Goal: Complete application form

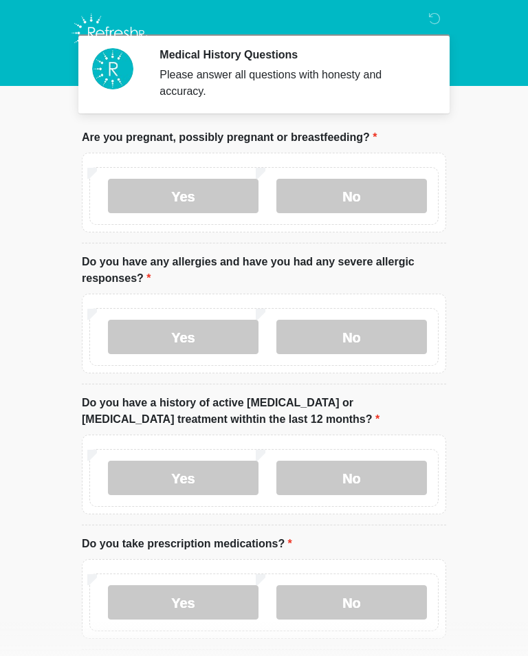
click at [360, 204] on label "No" at bounding box center [352, 196] width 151 height 34
click at [376, 341] on label "No" at bounding box center [352, 337] width 151 height 34
click at [376, 469] on label "No" at bounding box center [352, 478] width 151 height 34
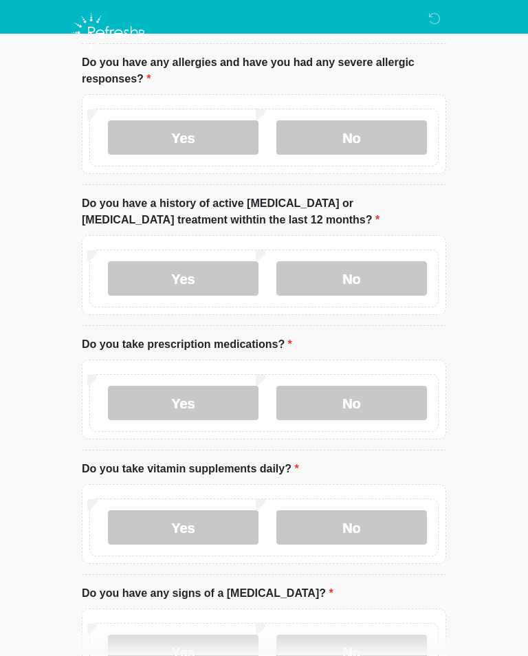
click at [378, 402] on label "No" at bounding box center [352, 404] width 151 height 34
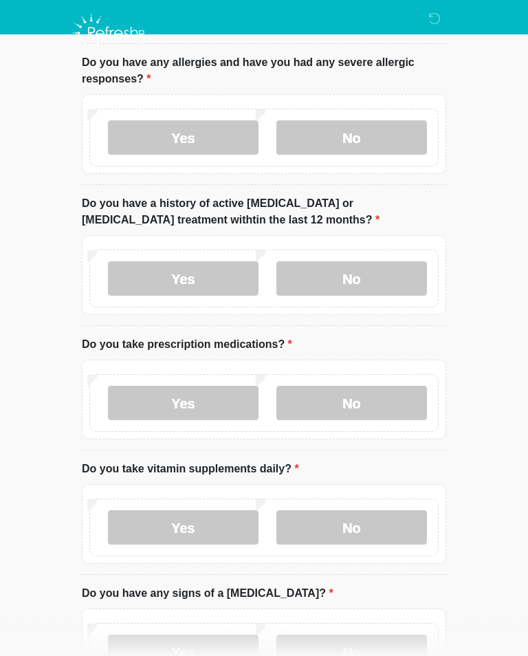
click at [391, 532] on label "No" at bounding box center [352, 527] width 151 height 34
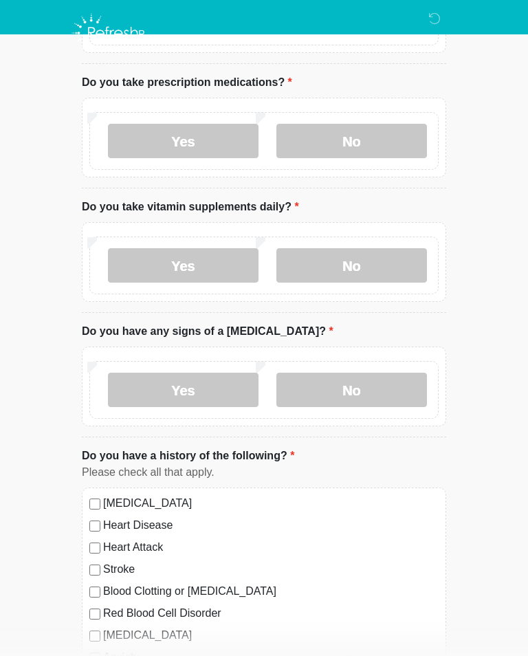
scroll to position [457, 0]
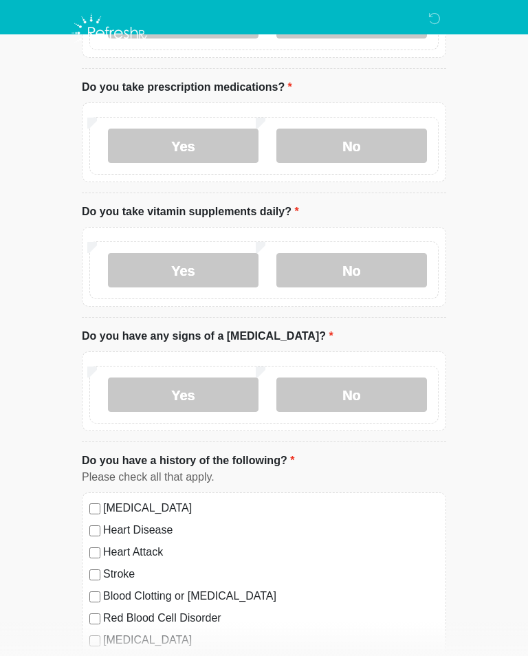
click at [398, 393] on label "No" at bounding box center [352, 395] width 151 height 34
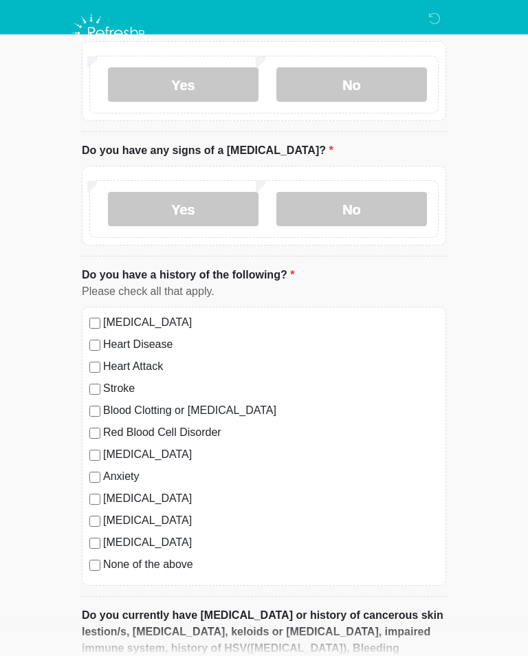
scroll to position [678, 0]
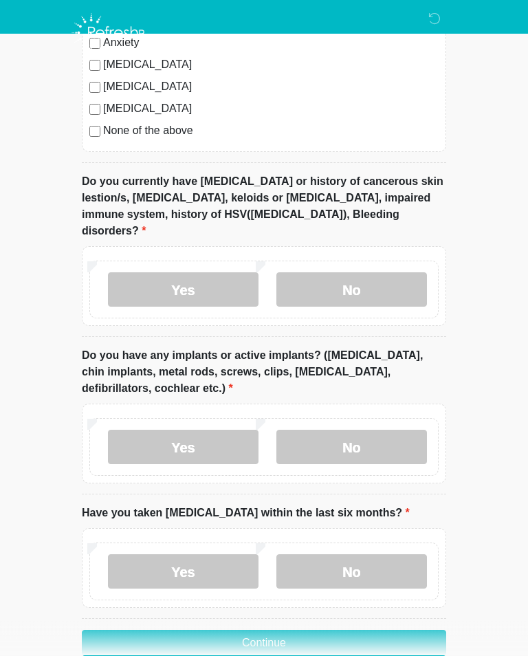
click at [387, 279] on label "No" at bounding box center [352, 290] width 151 height 34
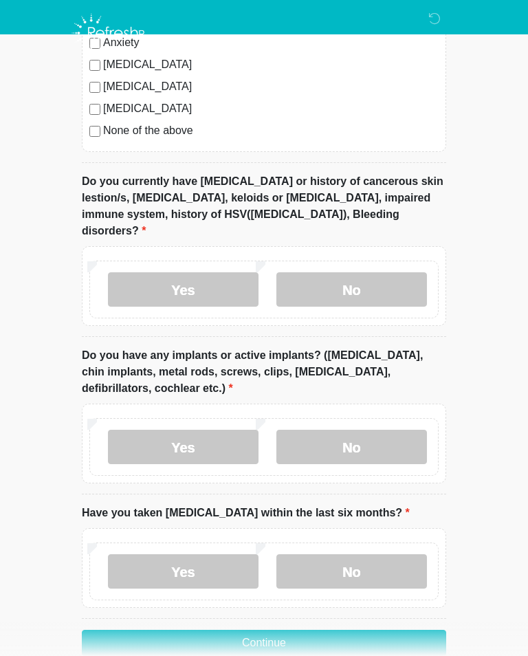
click at [375, 434] on label "No" at bounding box center [352, 447] width 151 height 34
click at [379, 554] on label "No" at bounding box center [352, 571] width 151 height 34
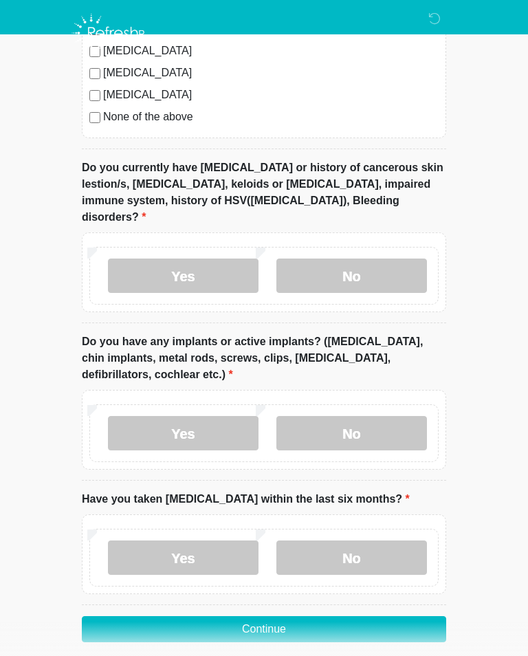
scroll to position [1109, 0]
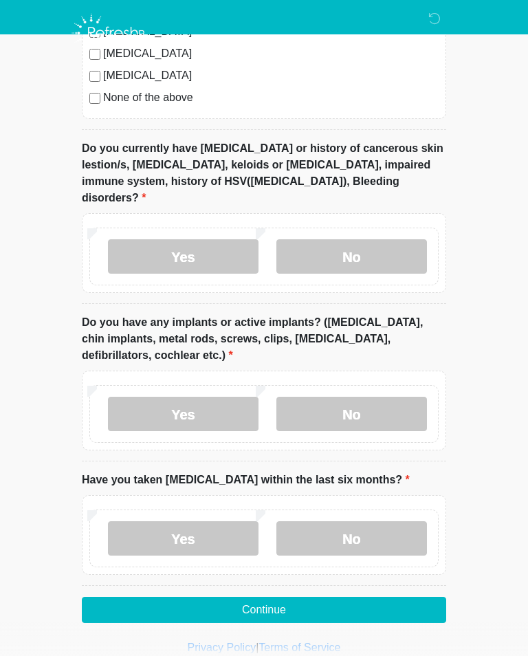
click at [369, 597] on button "Continue" at bounding box center [264, 610] width 365 height 26
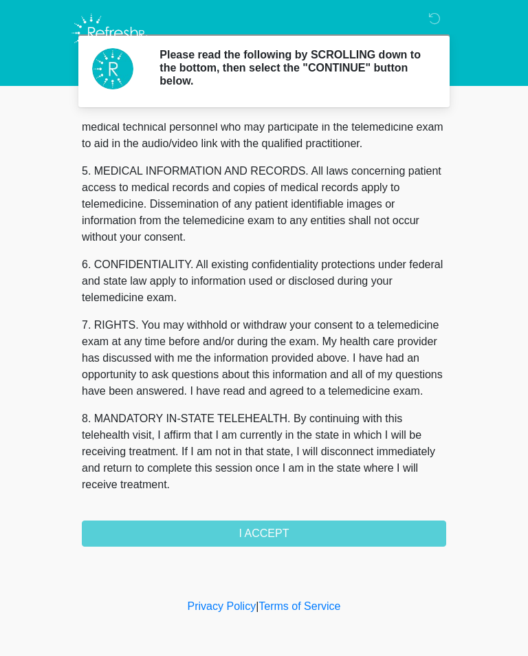
scroll to position [417, 0]
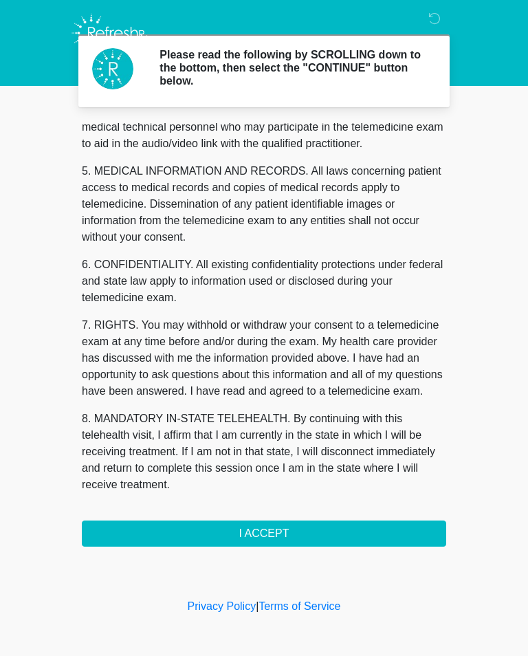
click at [269, 539] on button "I ACCEPT" at bounding box center [264, 534] width 365 height 26
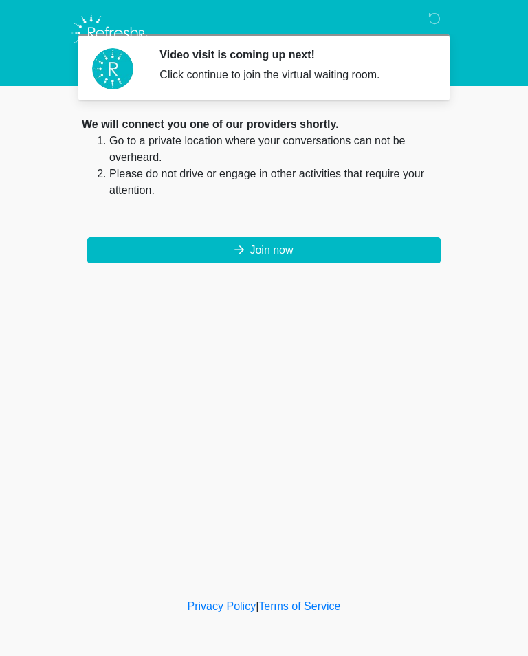
click at [256, 255] on button "Join now" at bounding box center [264, 250] width 354 height 26
